Goal: Complete application form

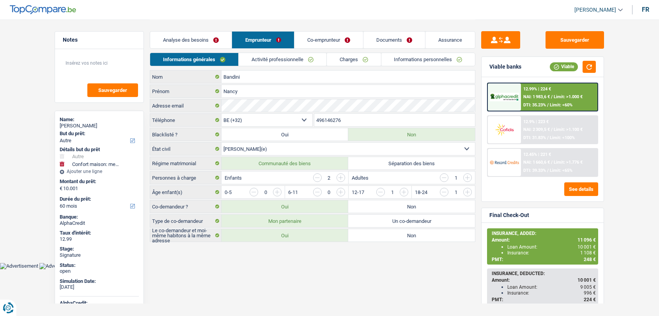
select select "other"
select select "household"
select select "60"
select select "32"
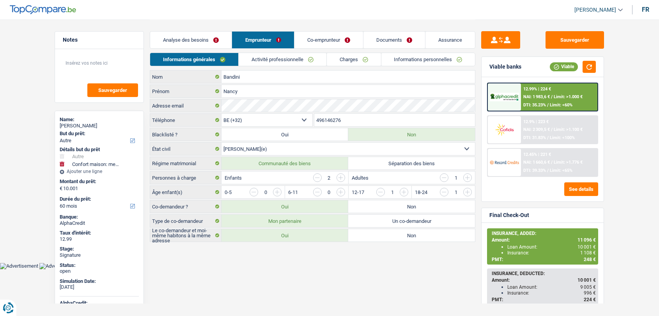
select select "married"
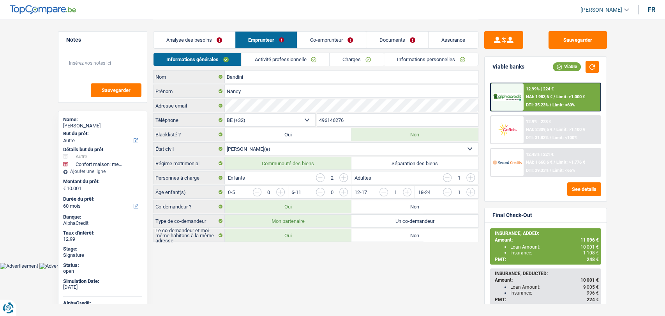
click at [268, 58] on link "Activité professionnelle" at bounding box center [286, 59] width 88 height 13
